Goal: Book appointment/travel/reservation

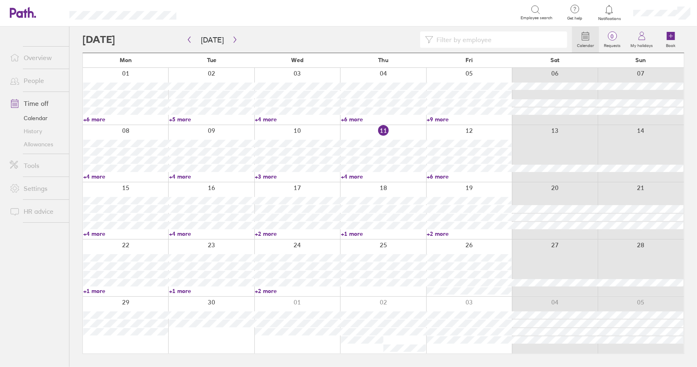
click at [44, 105] on link "Time off" at bounding box center [36, 103] width 66 height 16
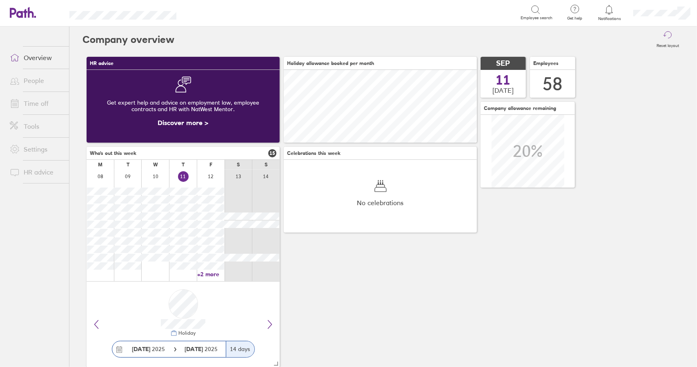
scroll to position [73, 193]
click at [40, 102] on link "Time off" at bounding box center [36, 103] width 66 height 16
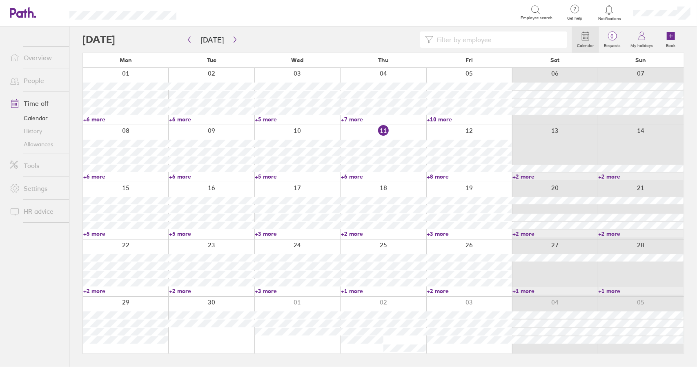
click at [355, 130] on div at bounding box center [383, 153] width 86 height 57
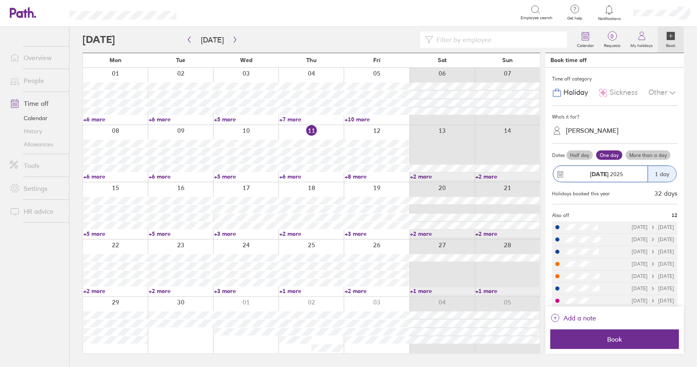
click at [614, 94] on span "Sickness" at bounding box center [624, 92] width 28 height 9
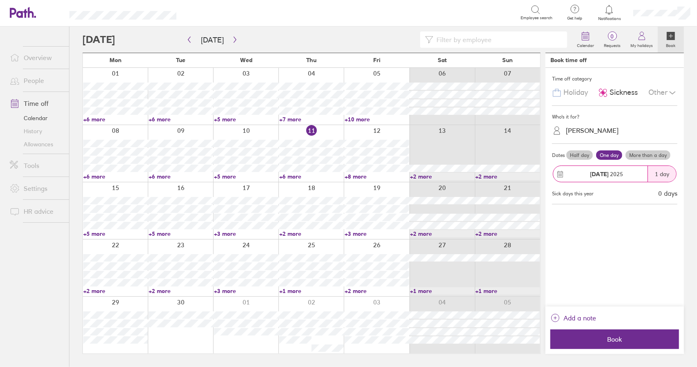
click at [588, 127] on div "Chris Reason" at bounding box center [592, 131] width 53 height 8
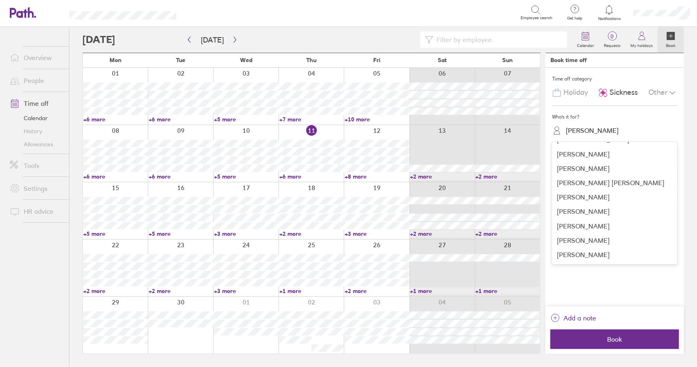
scroll to position [714, 0]
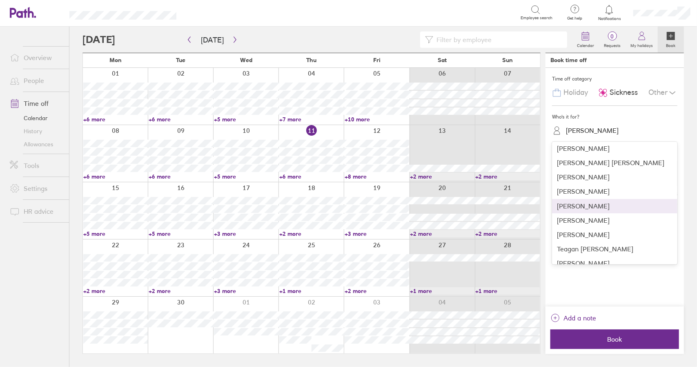
click at [592, 199] on div "Steven Palfreyman" at bounding box center [614, 206] width 125 height 14
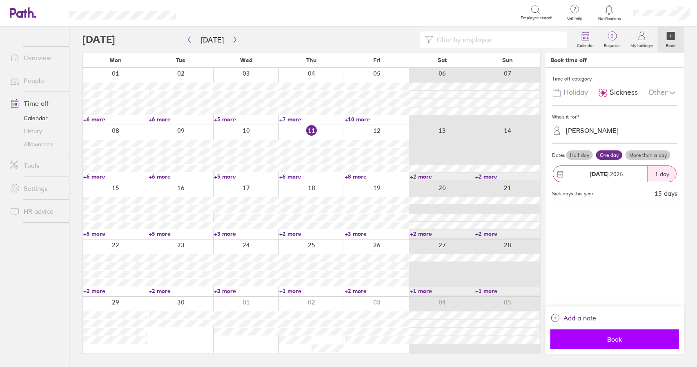
click at [613, 340] on span "Book" at bounding box center [614, 338] width 117 height 7
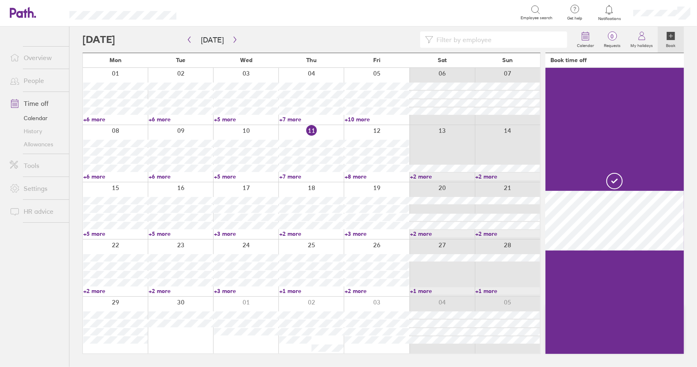
click at [294, 176] on link "+7 more" at bounding box center [311, 176] width 65 height 7
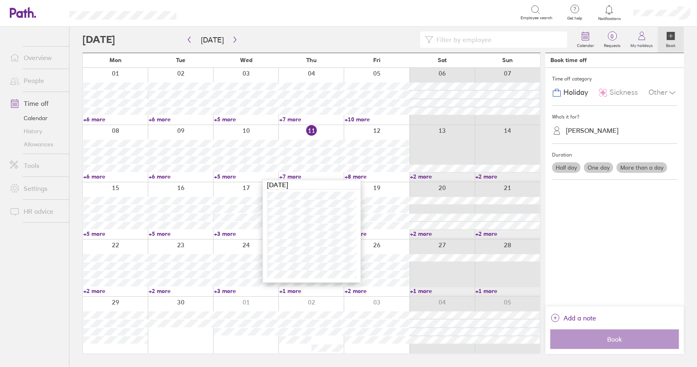
click at [290, 176] on link "+7 more" at bounding box center [311, 176] width 65 height 7
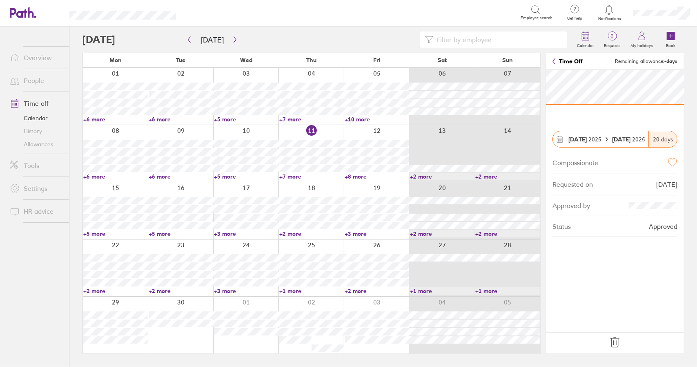
click at [34, 106] on link "Time off" at bounding box center [36, 103] width 66 height 16
